Goal: Navigation & Orientation: Find specific page/section

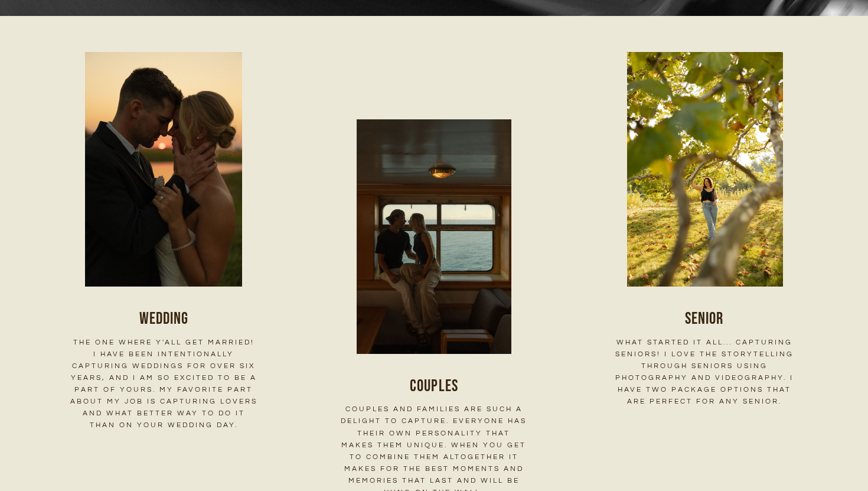
scroll to position [1614, 0]
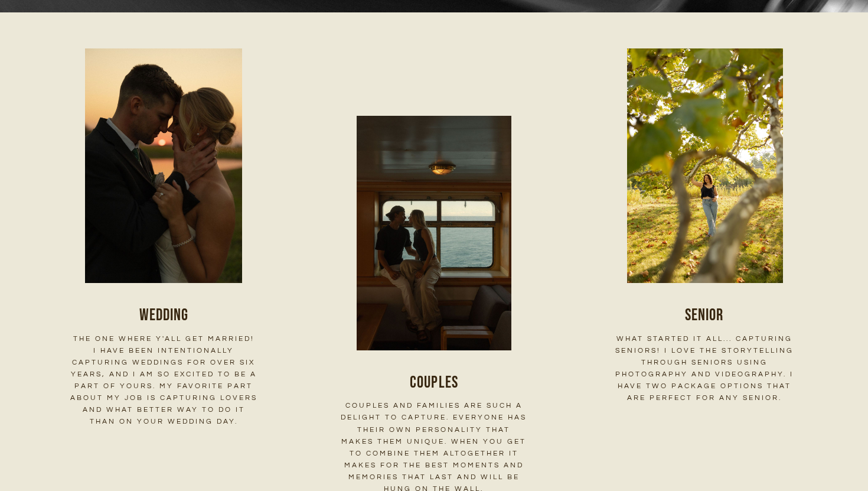
click at [176, 253] on img at bounding box center [164, 165] width 235 height 235
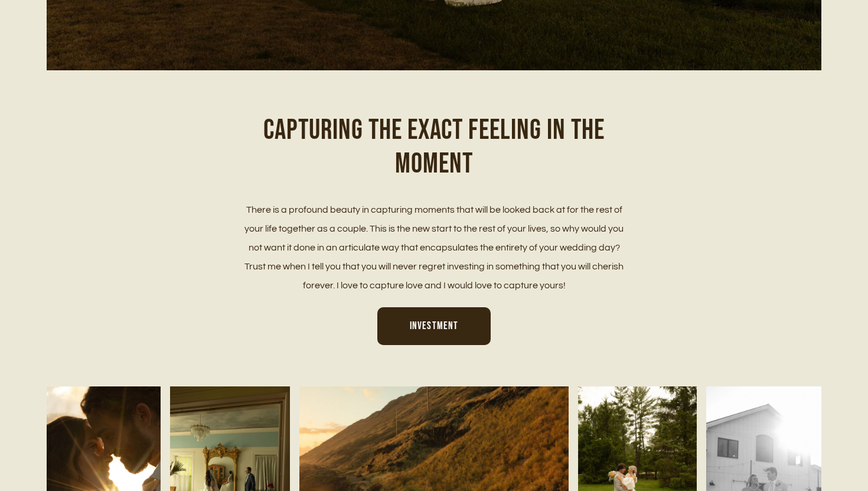
scroll to position [519, 0]
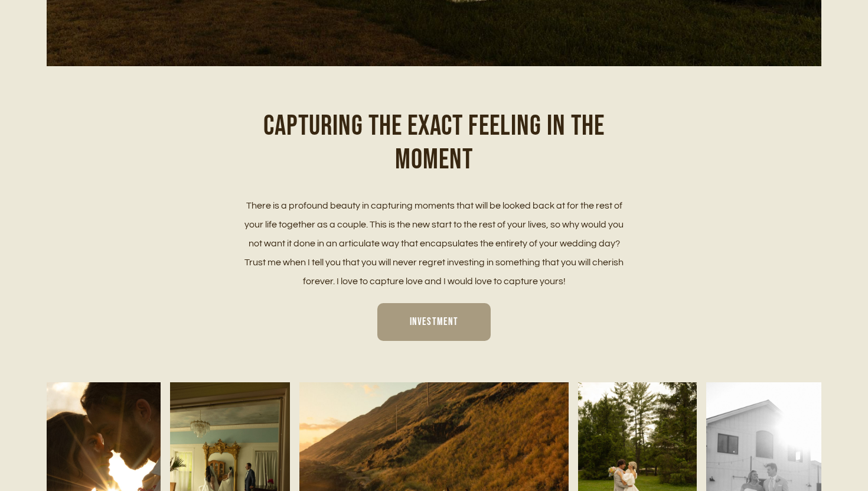
click at [403, 323] on link "Investment" at bounding box center [433, 322] width 113 height 38
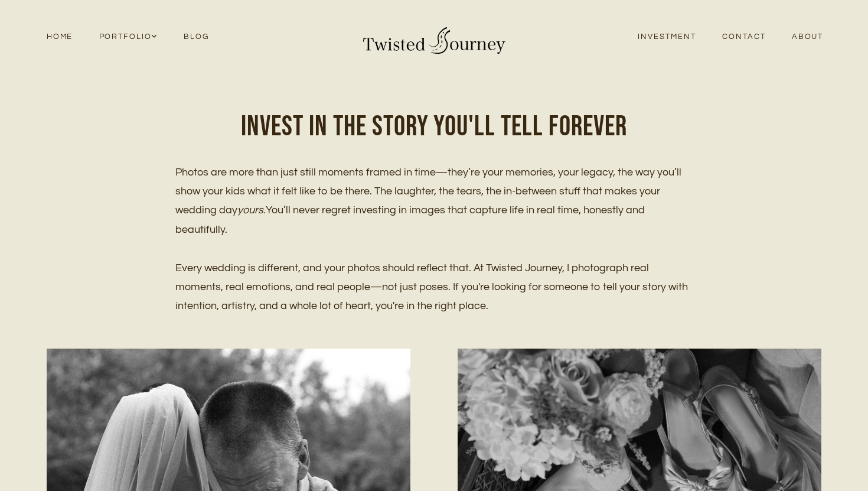
click at [69, 35] on link "Home" at bounding box center [60, 37] width 53 height 16
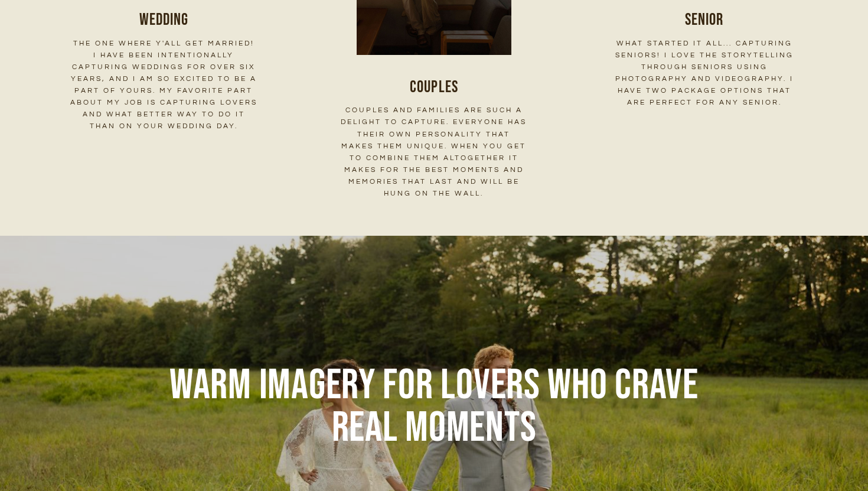
scroll to position [2219, 0]
